Goal: Information Seeking & Learning: Learn about a topic

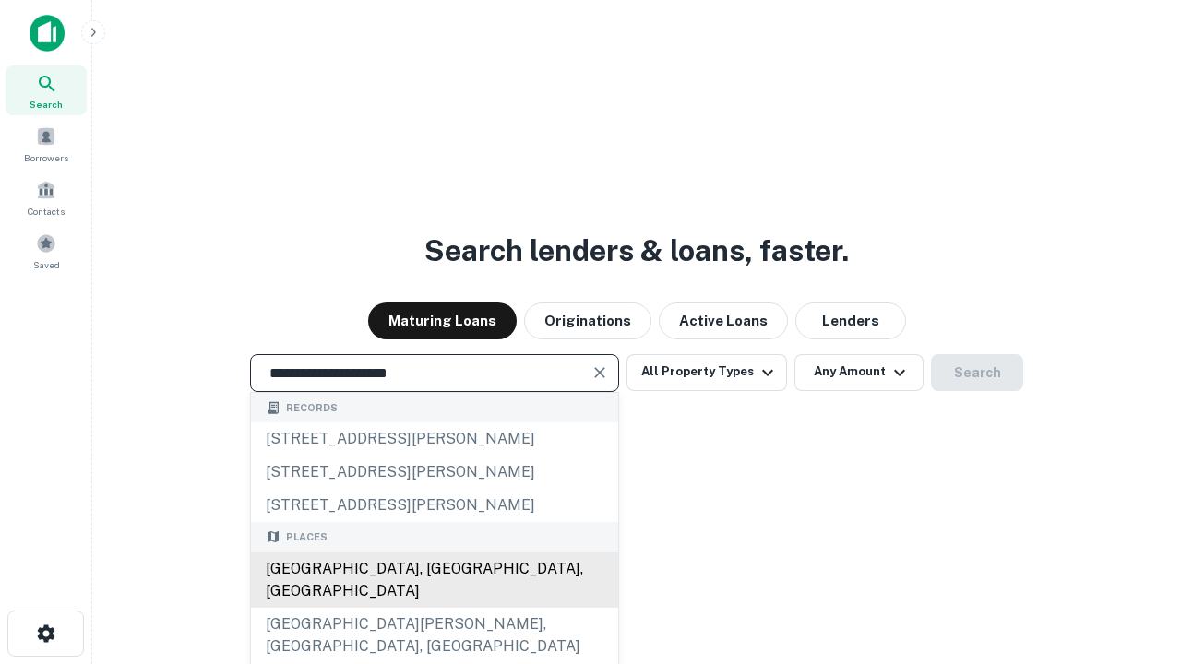
click at [434, 608] on div "[GEOGRAPHIC_DATA], [GEOGRAPHIC_DATA], [GEOGRAPHIC_DATA]" at bounding box center [434, 580] width 367 height 55
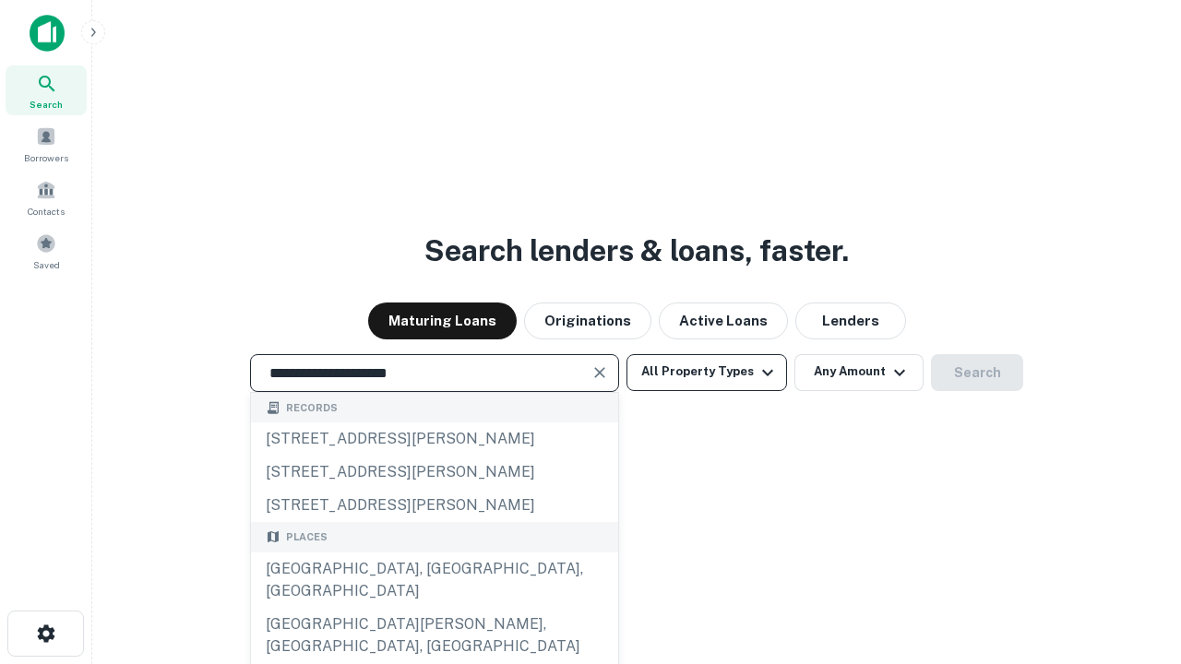
type input "**********"
click at [707, 372] on button "All Property Types" at bounding box center [707, 372] width 161 height 37
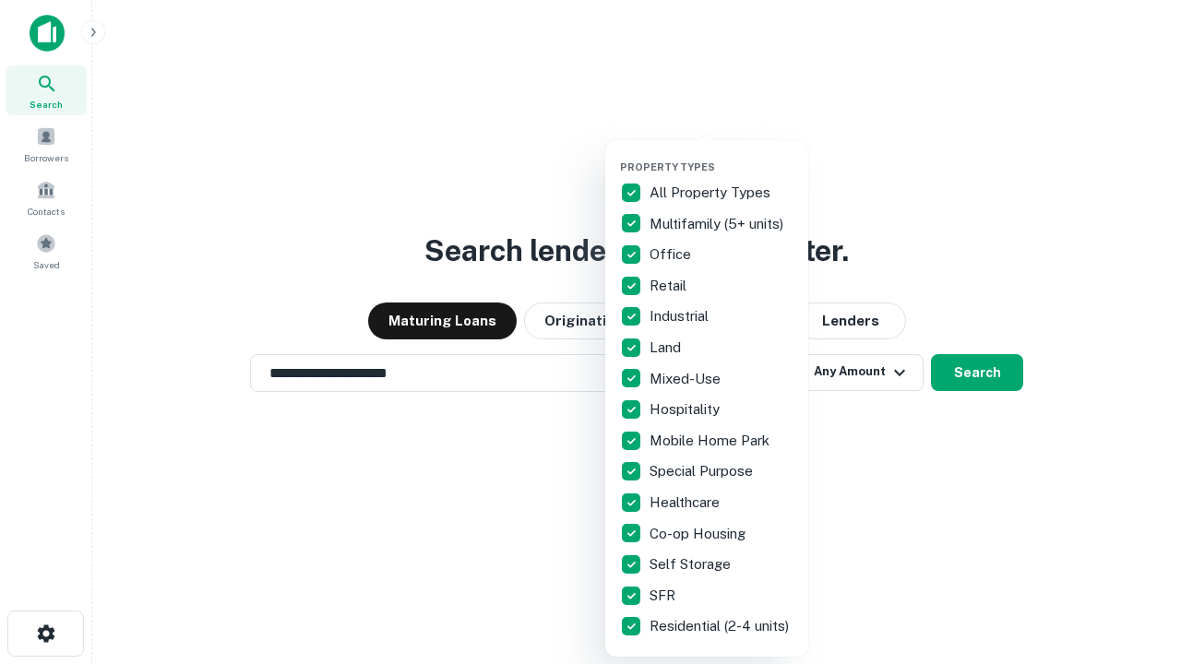
click at [722, 155] on button "button" at bounding box center [721, 155] width 203 height 1
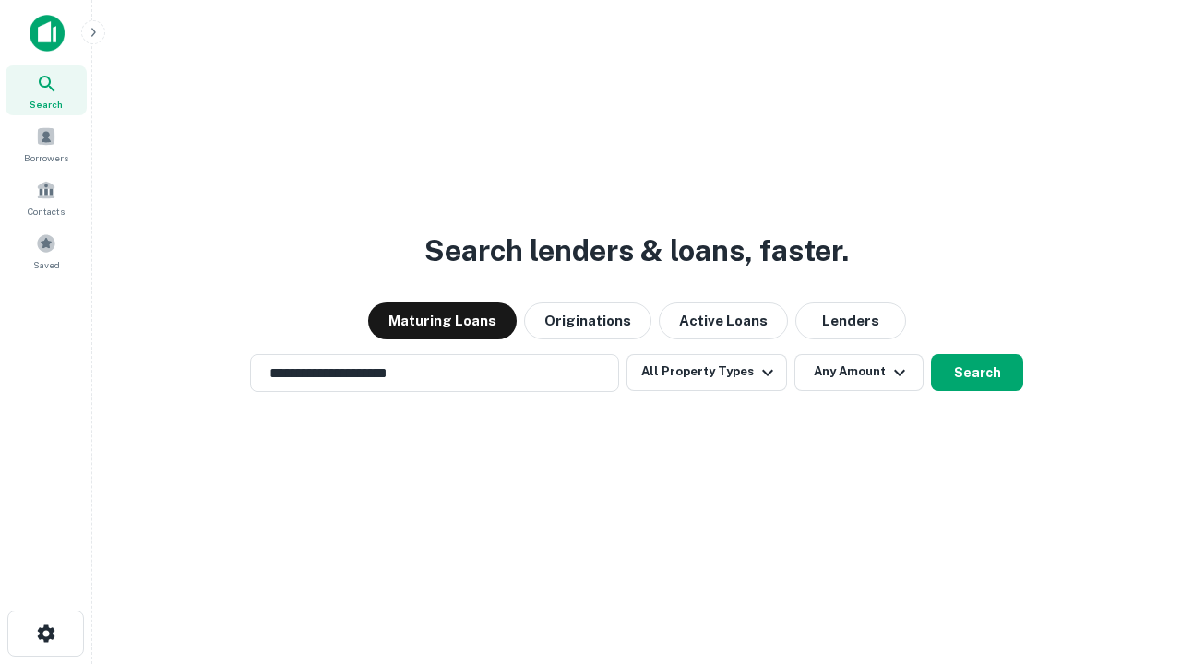
scroll to position [29, 0]
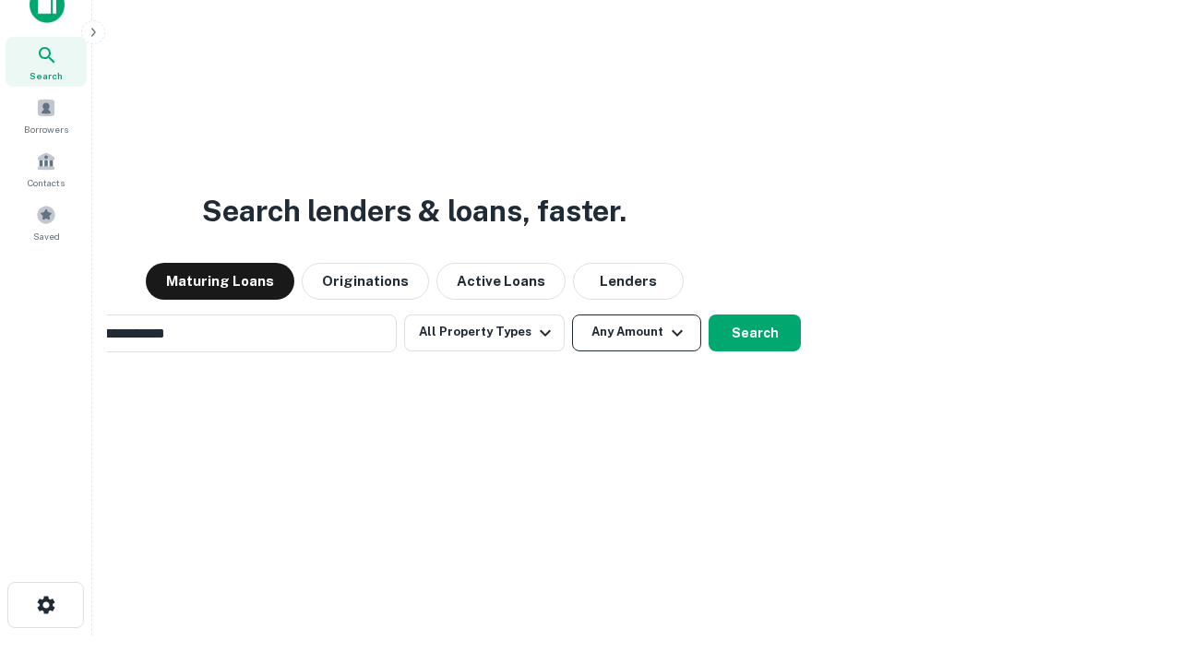
click at [572, 315] on button "Any Amount" at bounding box center [636, 333] width 129 height 37
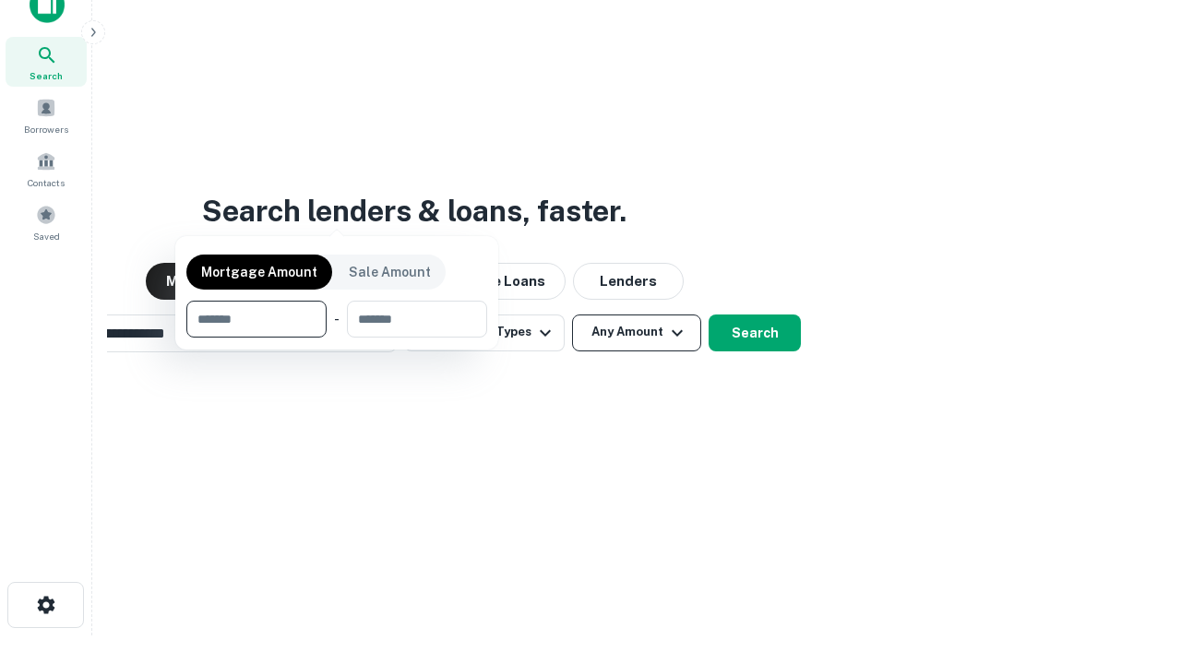
scroll to position [30, 0]
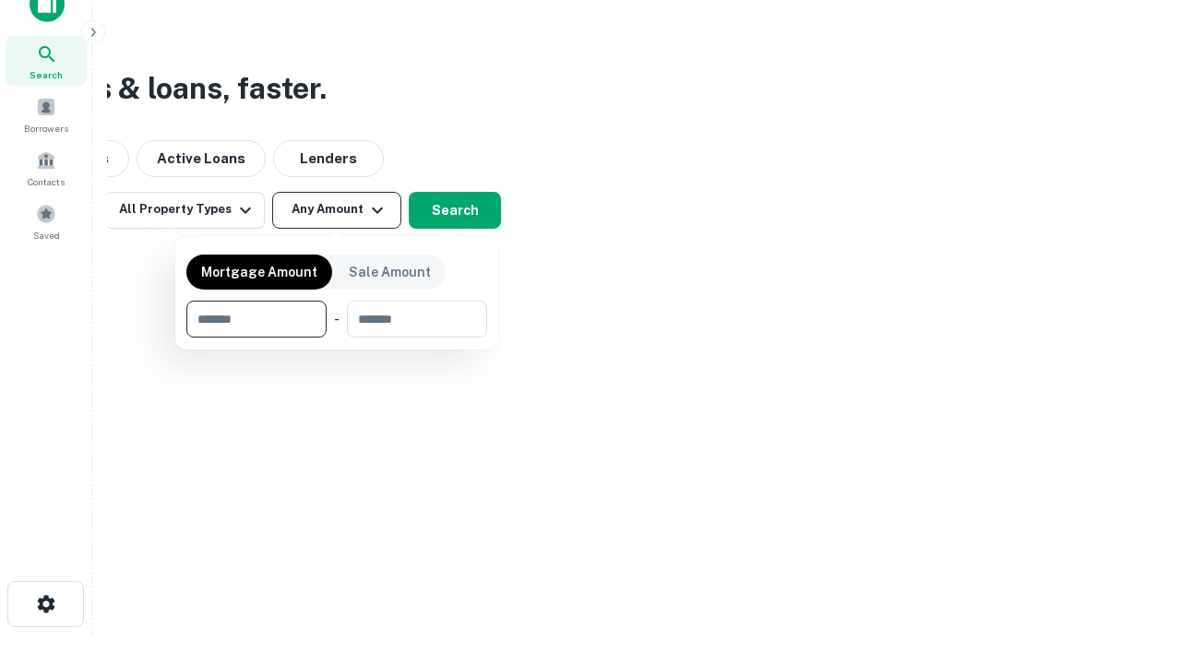
type input "*******"
click at [337, 338] on button "button" at bounding box center [336, 338] width 301 height 1
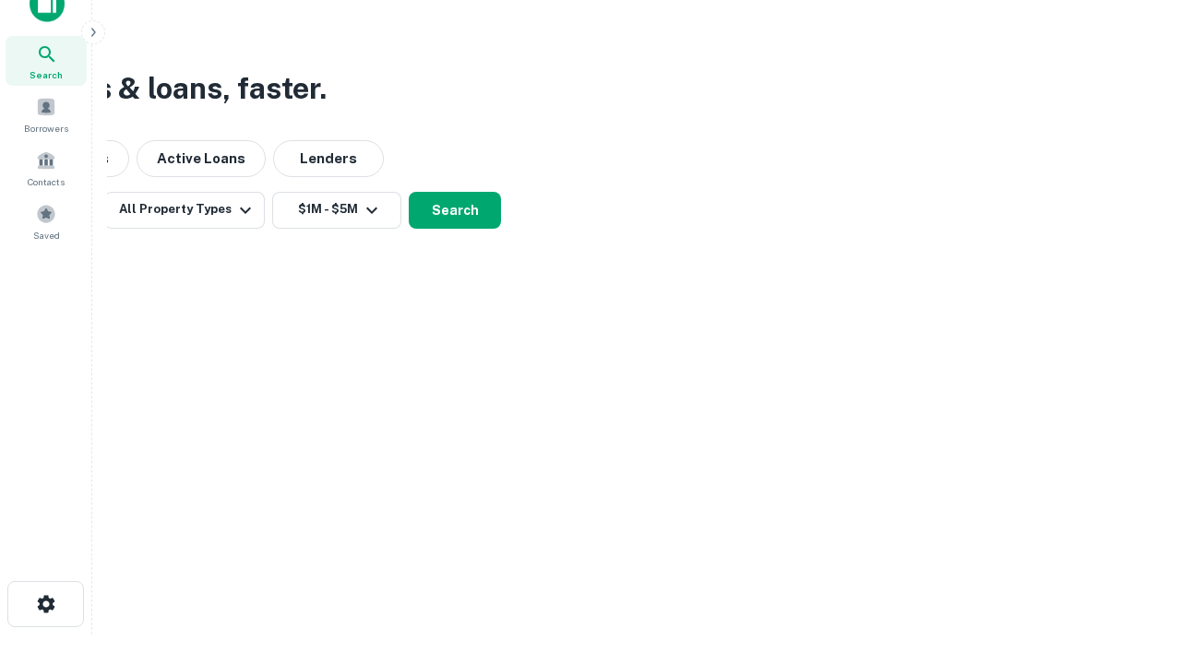
scroll to position [11, 341]
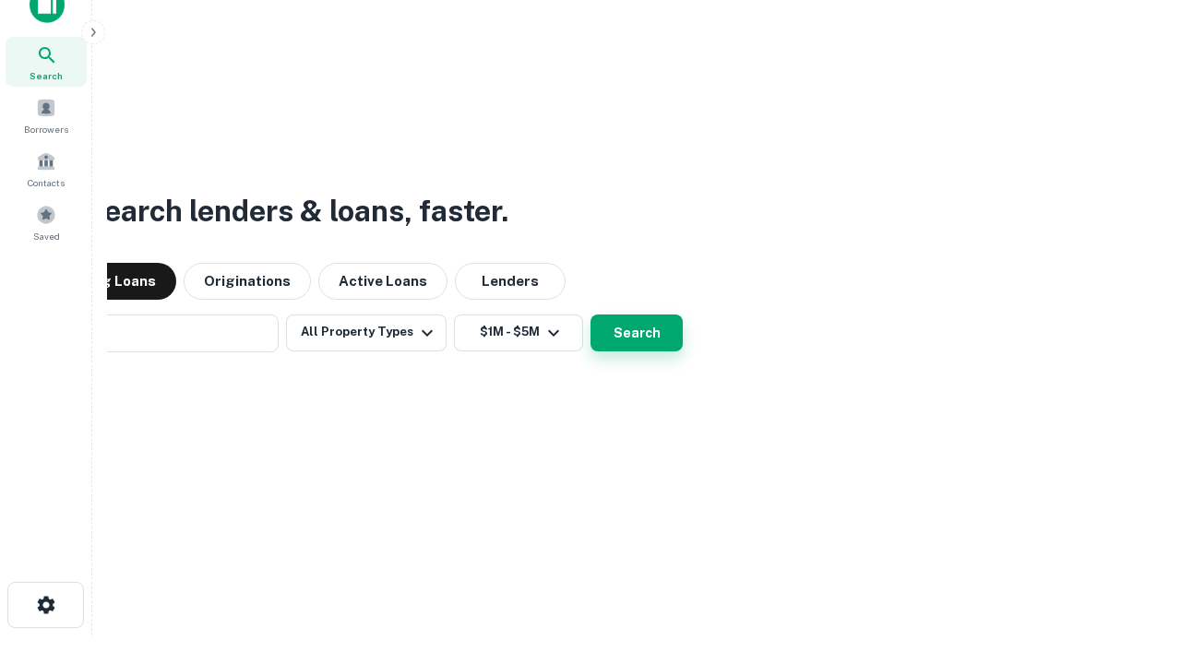
click at [591, 315] on button "Search" at bounding box center [637, 333] width 92 height 37
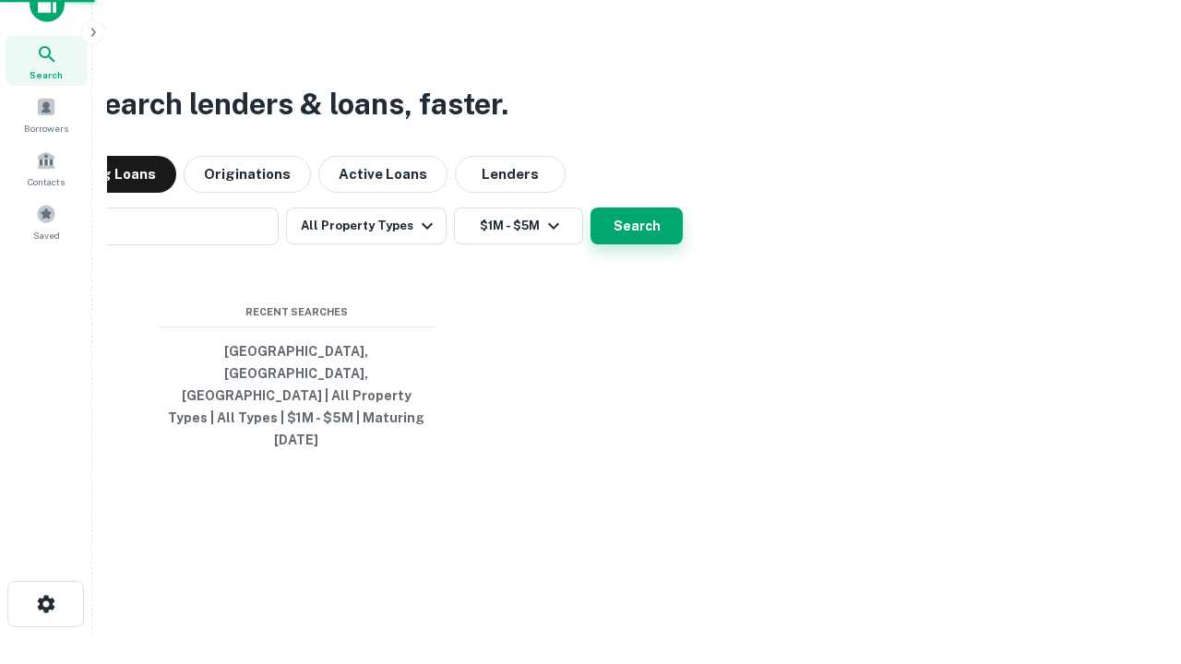
scroll to position [49, 522]
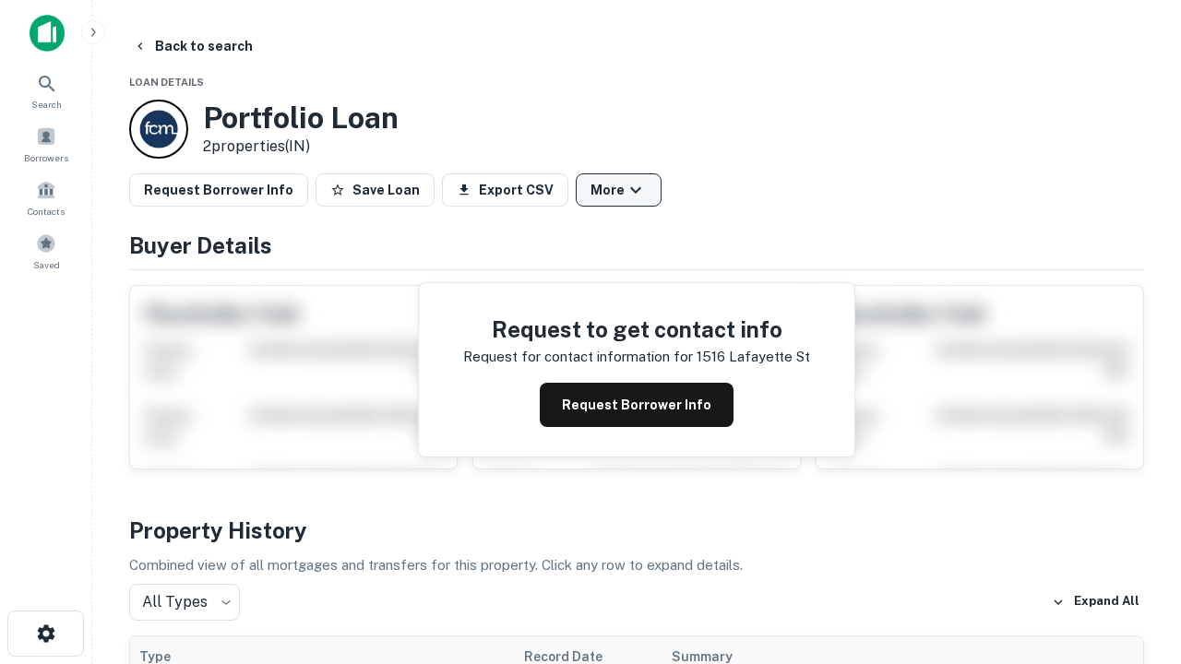
click at [618, 190] on button "More" at bounding box center [619, 189] width 86 height 33
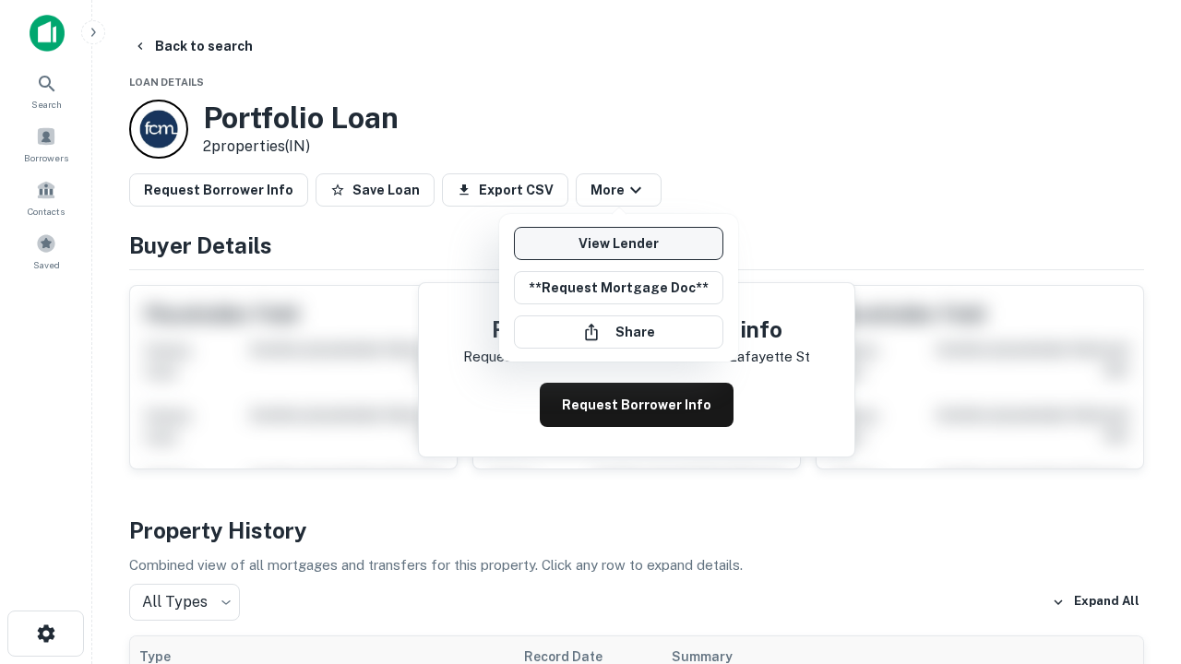
click at [618, 244] on link "View Lender" at bounding box center [618, 243] width 209 height 33
